Goal: Ask a question

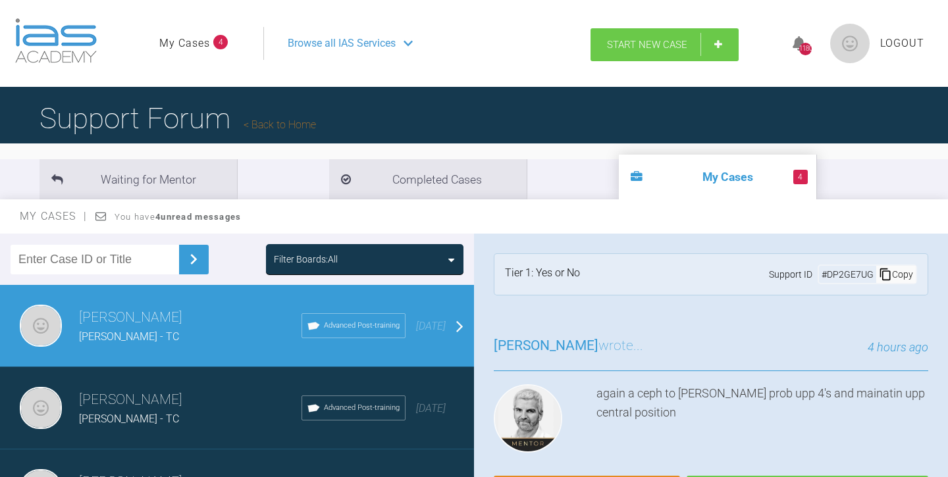
scroll to position [467, 0]
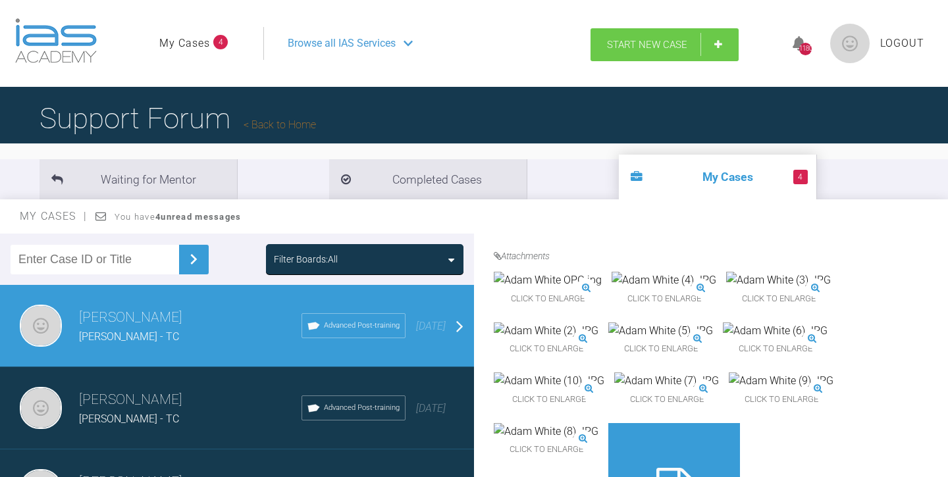
click at [636, 45] on span "Start New Case" at bounding box center [647, 45] width 80 height 12
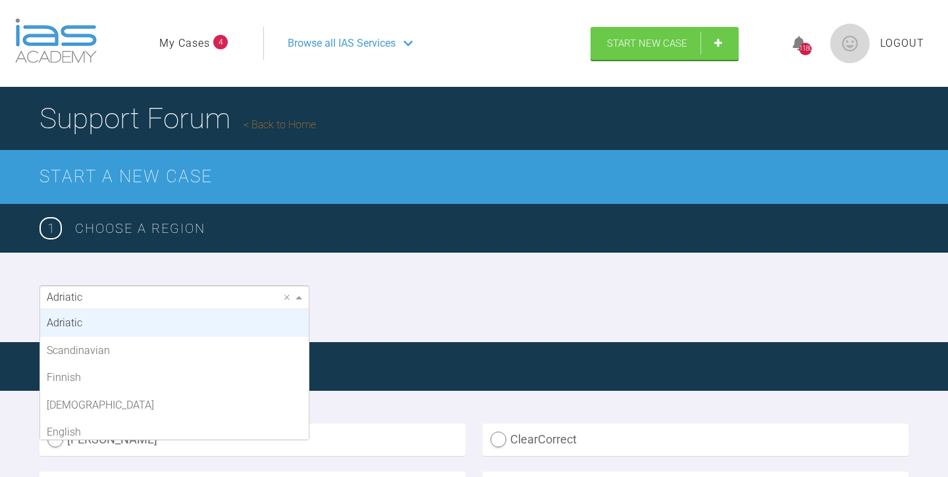
click at [298, 293] on span at bounding box center [300, 297] width 16 height 22
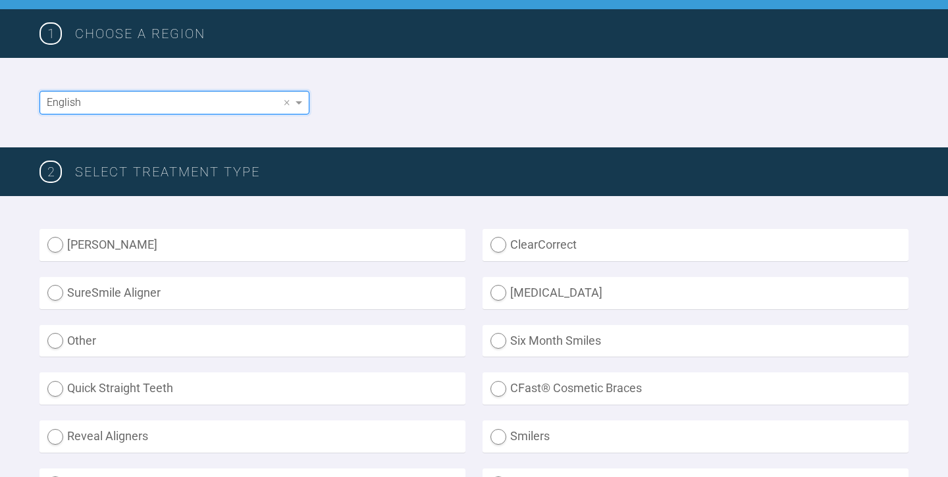
scroll to position [196, 0]
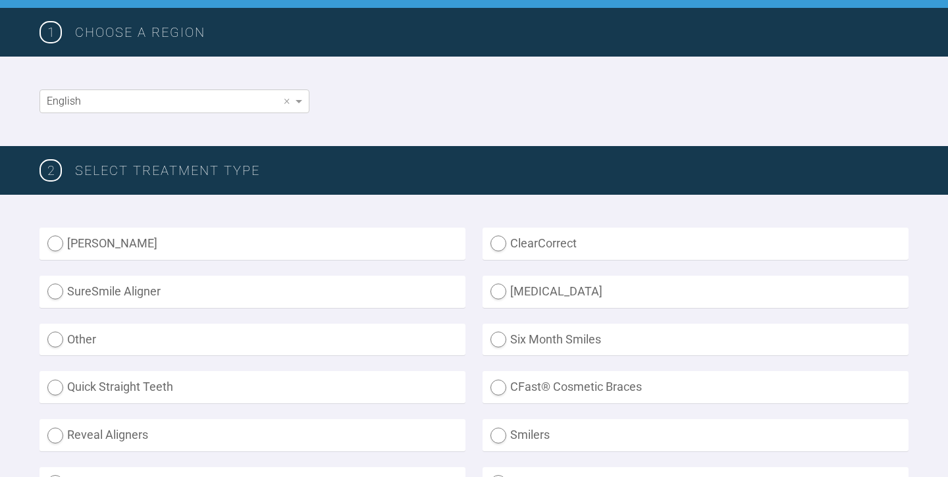
click at [392, 339] on label "Other" at bounding box center [252, 340] width 426 height 32
radio input "true"
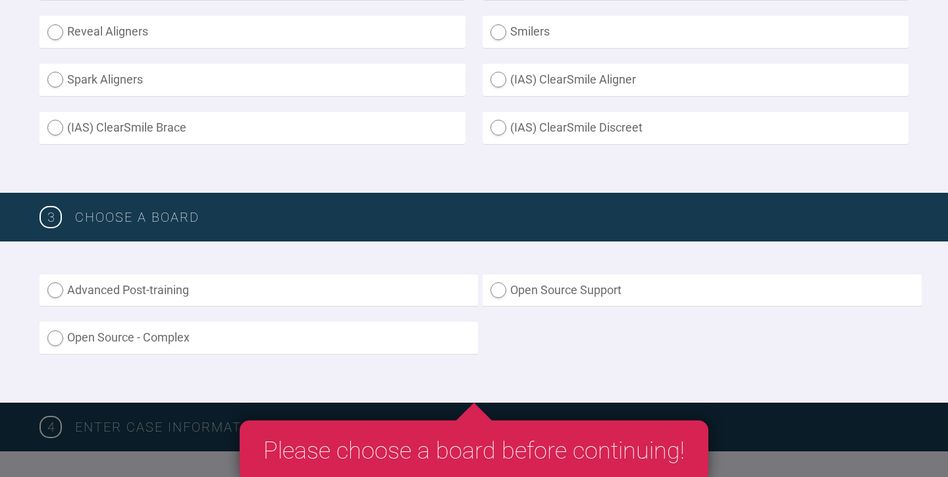
scroll to position [599, 0]
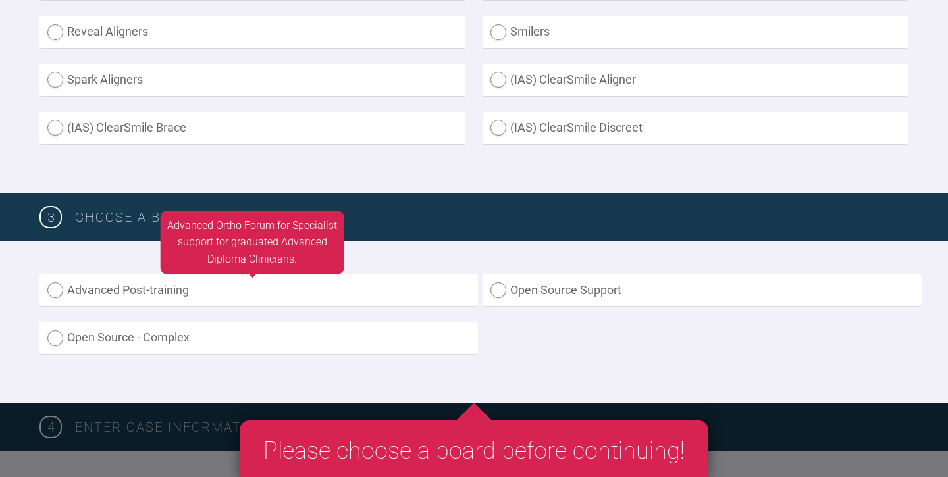
click at [390, 296] on label "Advanced Post-training" at bounding box center [258, 290] width 438 height 32
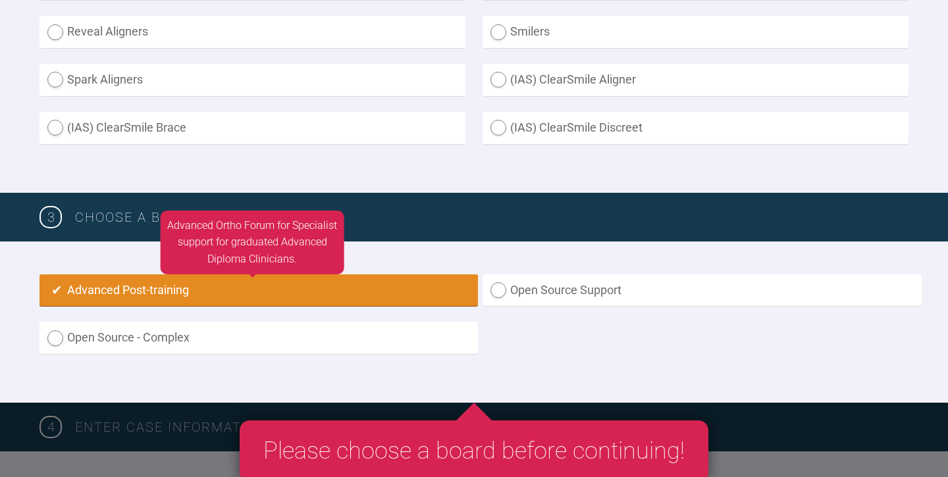
radio input "true"
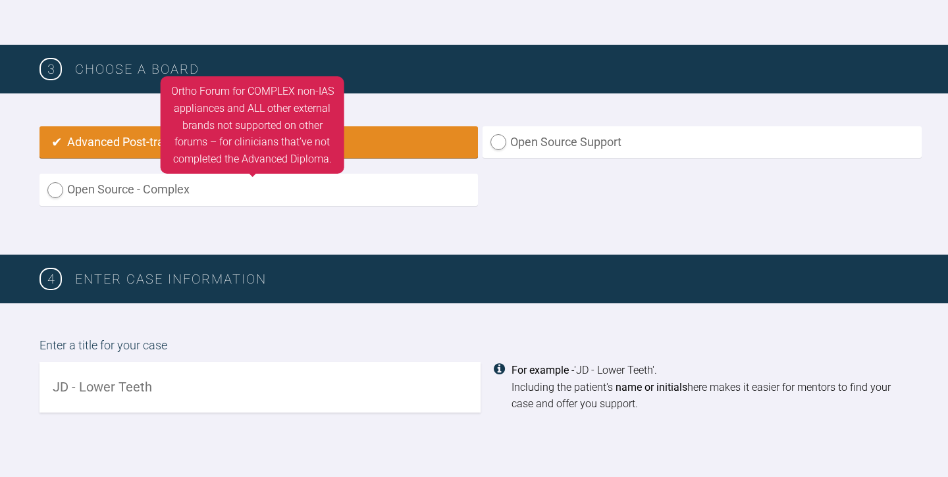
scroll to position [759, 0]
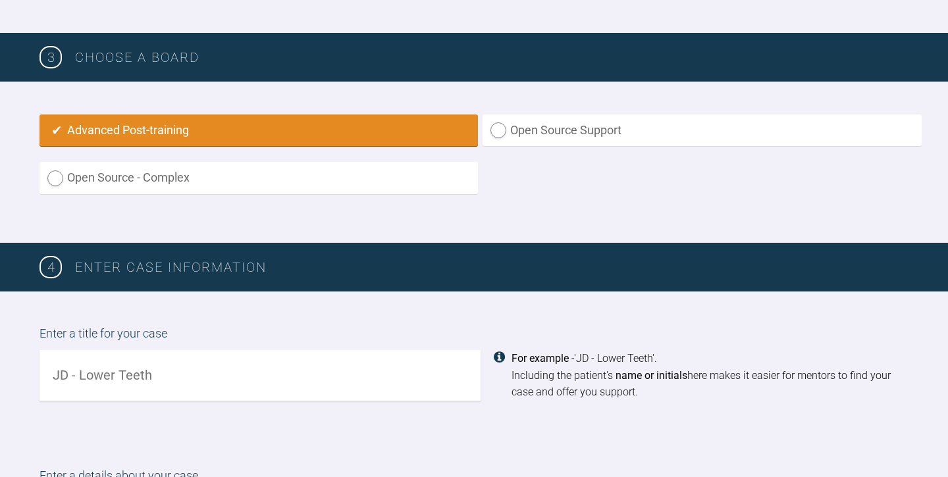
click at [290, 376] on input "text" at bounding box center [259, 375] width 441 height 51
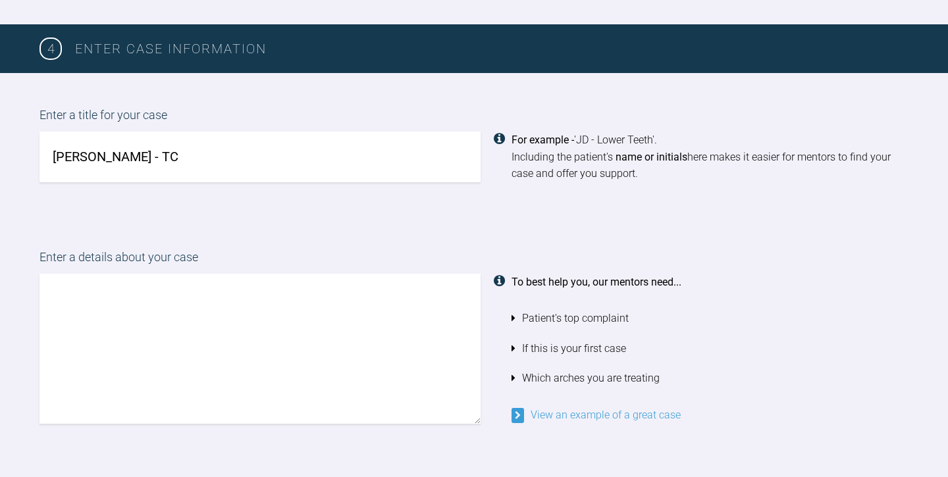
scroll to position [978, 0]
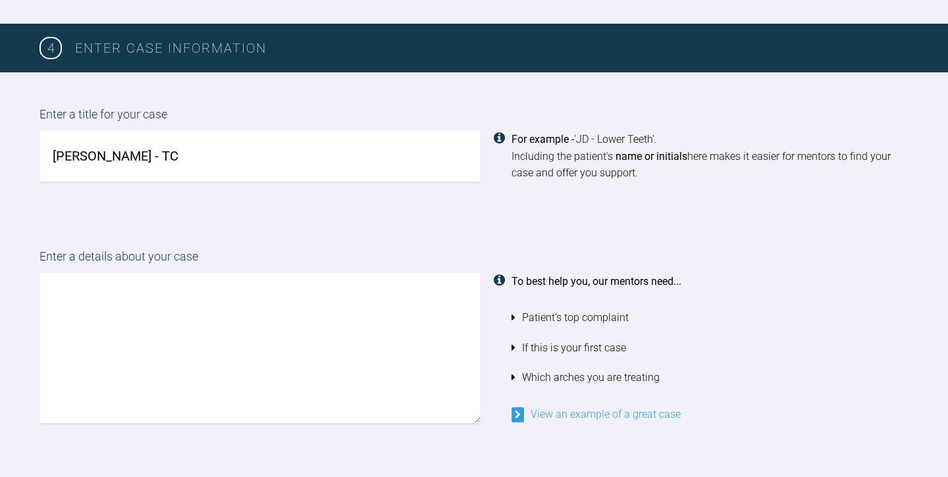
type input "[PERSON_NAME] - TC"
click at [62, 277] on textarea at bounding box center [259, 348] width 441 height 150
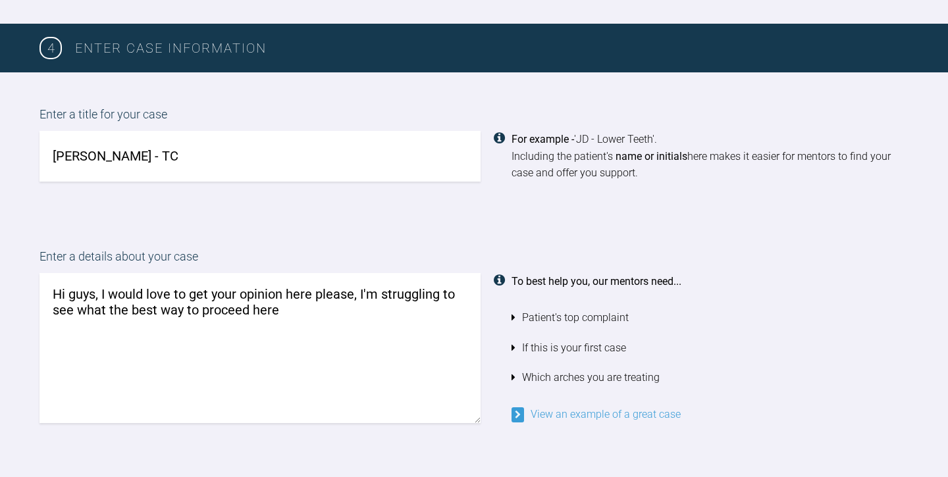
click at [110, 301] on textarea "Hi guys, I would love to get your opinion here please, I'm struggling to see wh…" at bounding box center [259, 348] width 441 height 150
click at [225, 302] on textarea "Hi guys, I would love to get your opinion here please, I'm struggling to see wh…" at bounding box center [259, 348] width 441 height 150
click at [147, 301] on textarea "Hi guys, I would love to get your opinion here please, I'm struggling to see wh…" at bounding box center [259, 348] width 441 height 150
click at [335, 303] on textarea "Hi guys, I would love to get your opinion here please, I'm struggling to see wh…" at bounding box center [259, 348] width 441 height 150
click at [399, 303] on textarea "Hi guys, I would love to get your opinion here please, I'm struggling to see wh…" at bounding box center [259, 348] width 441 height 150
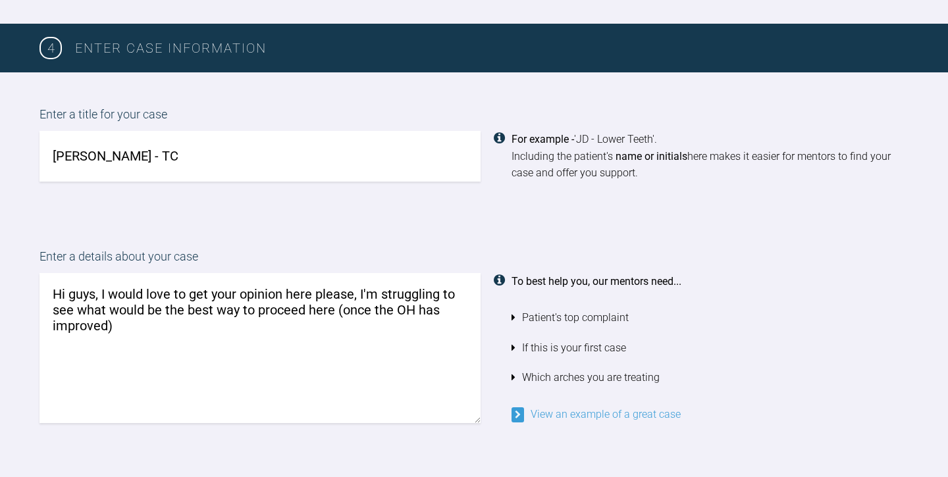
click at [336, 303] on textarea "Hi guys, I would love to get your opinion here please, I'm struggling to see wh…" at bounding box center [259, 348] width 441 height 150
click at [376, 320] on textarea "Hi guys, I would love to get your opinion here please, I'm struggling to see wh…" at bounding box center [259, 348] width 441 height 150
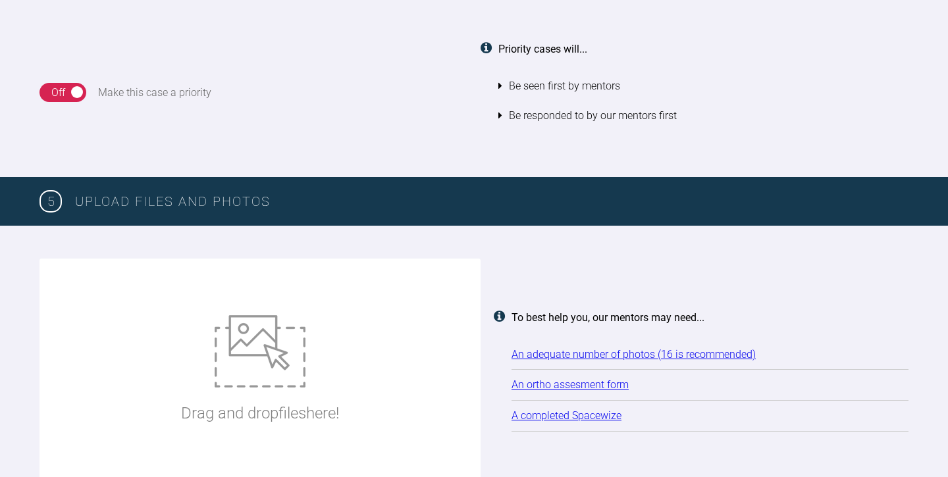
scroll to position [1523, 0]
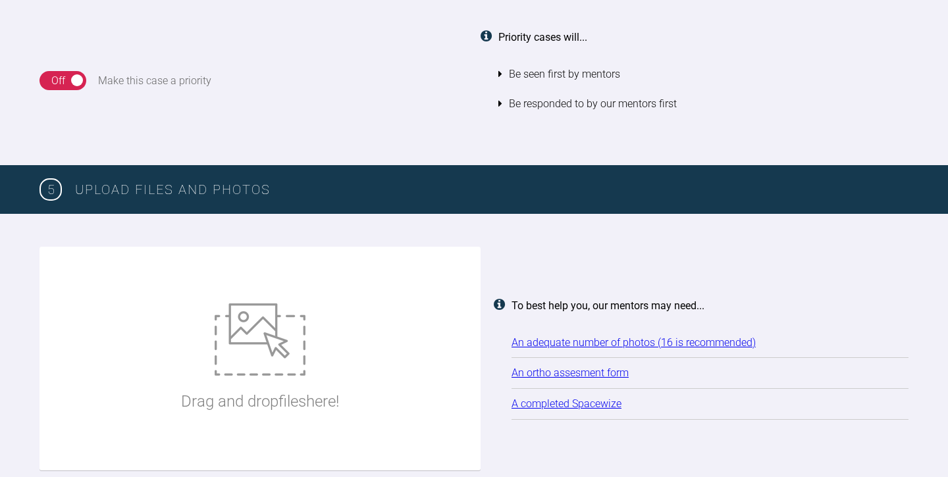
type textarea "Hi guys, I would love to get your opinion here please, I'm struggling to see wh…"
click at [263, 323] on img at bounding box center [260, 339] width 91 height 72
type input "C:\fakepath\[PERSON_NAME] (2).JPG"
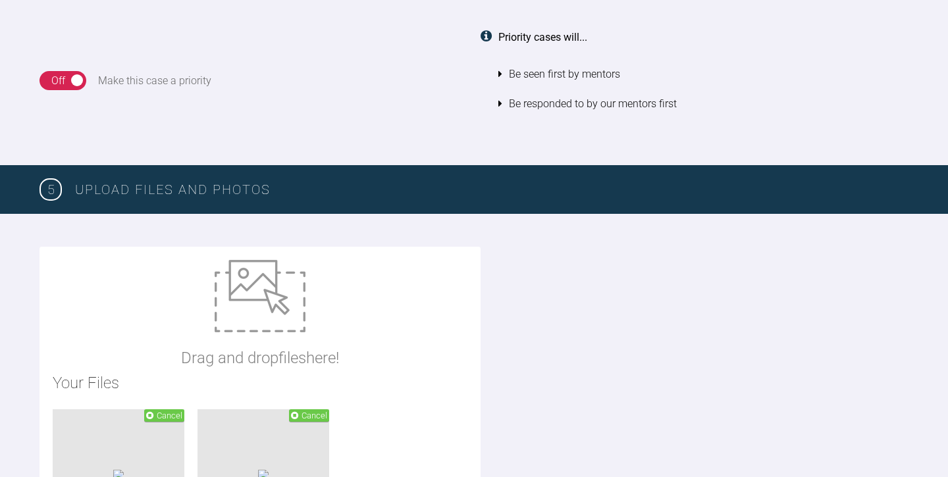
click at [259, 273] on img at bounding box center [260, 296] width 91 height 72
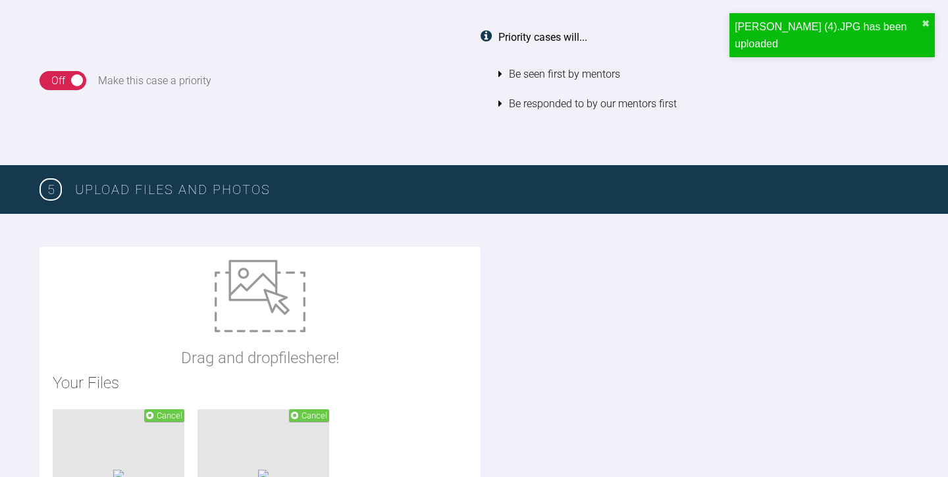
type input "C:\fakepath\[PERSON_NAME] ORTHODONTIC ASSESSMENT.docx"
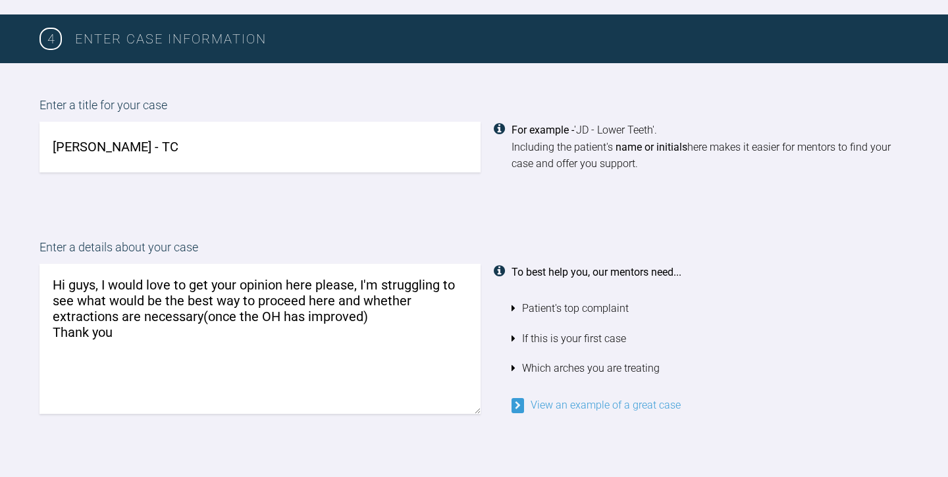
scroll to position [984, 0]
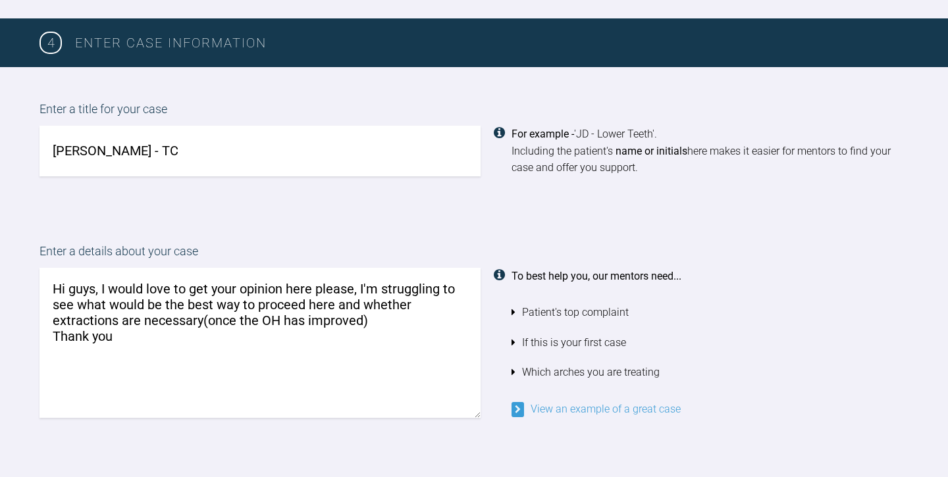
click at [368, 313] on textarea "Hi guys, I would love to get your opinion here please, I'm struggling to see wh…" at bounding box center [259, 343] width 441 height 150
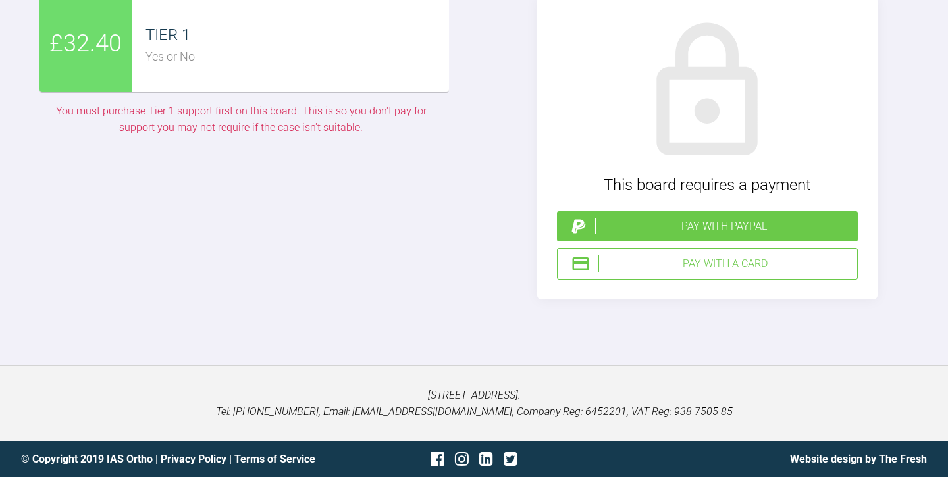
scroll to position [3545, 0]
type textarea "Hi guys, I would love to get your opinion here please, I'm struggling to see wh…"
click at [689, 272] on div "Pay with a Card" at bounding box center [724, 263] width 253 height 17
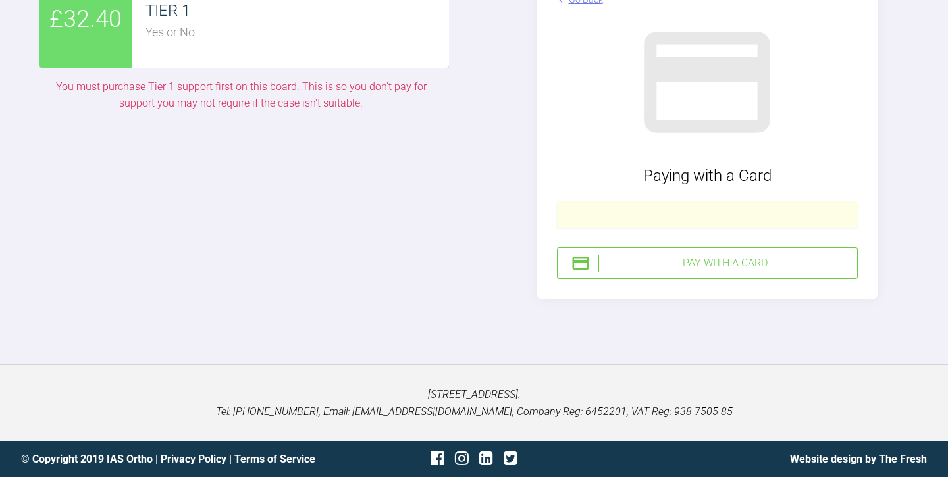
click at [713, 272] on div "Pay with a Card" at bounding box center [724, 263] width 253 height 17
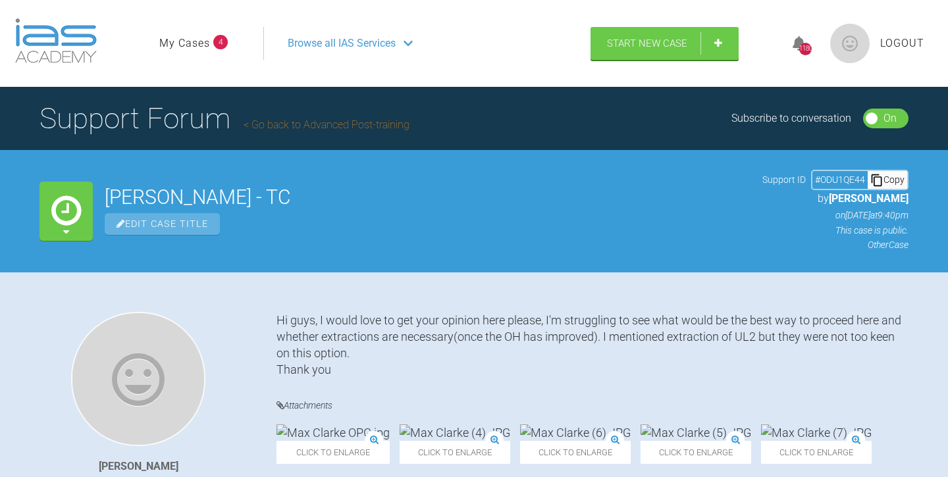
click at [303, 125] on link "Go back to Advanced Post-training" at bounding box center [326, 124] width 166 height 13
